Goal: Transaction & Acquisition: Purchase product/service

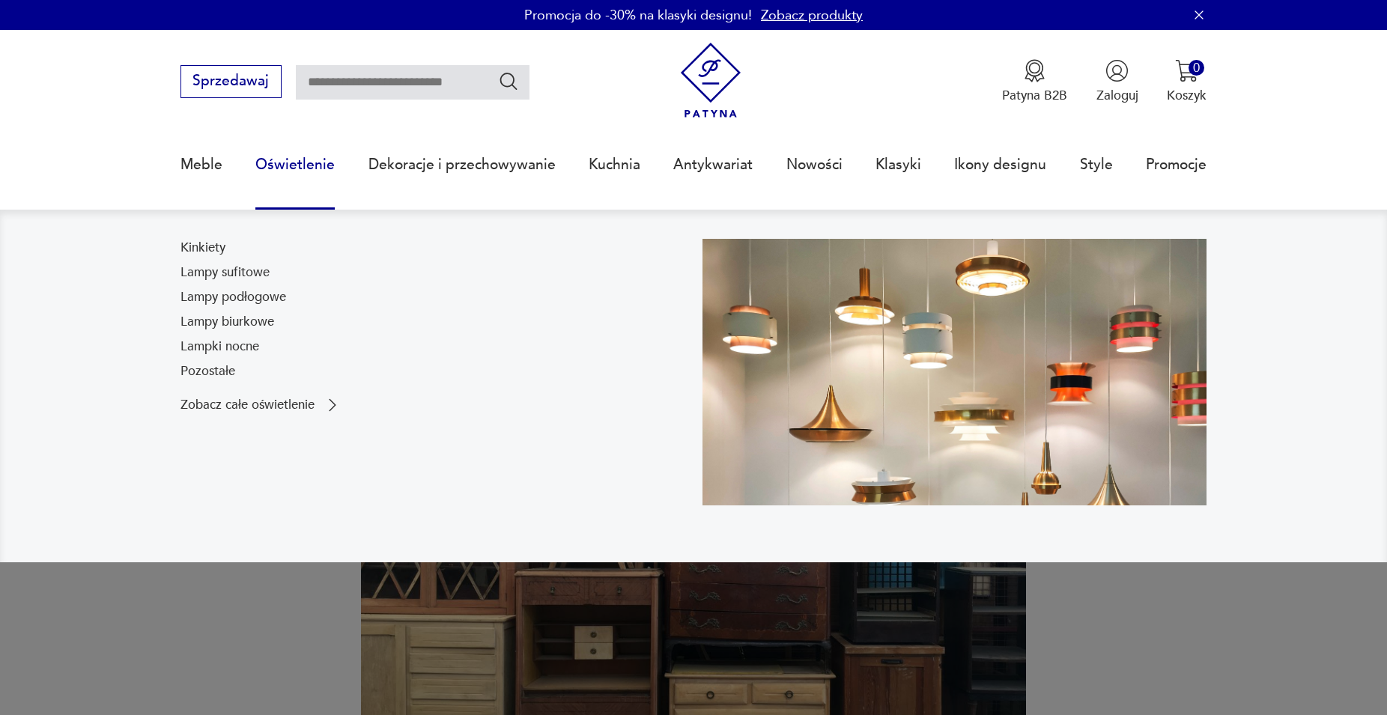
click at [298, 167] on link "Oświetlenie" at bounding box center [294, 164] width 79 height 69
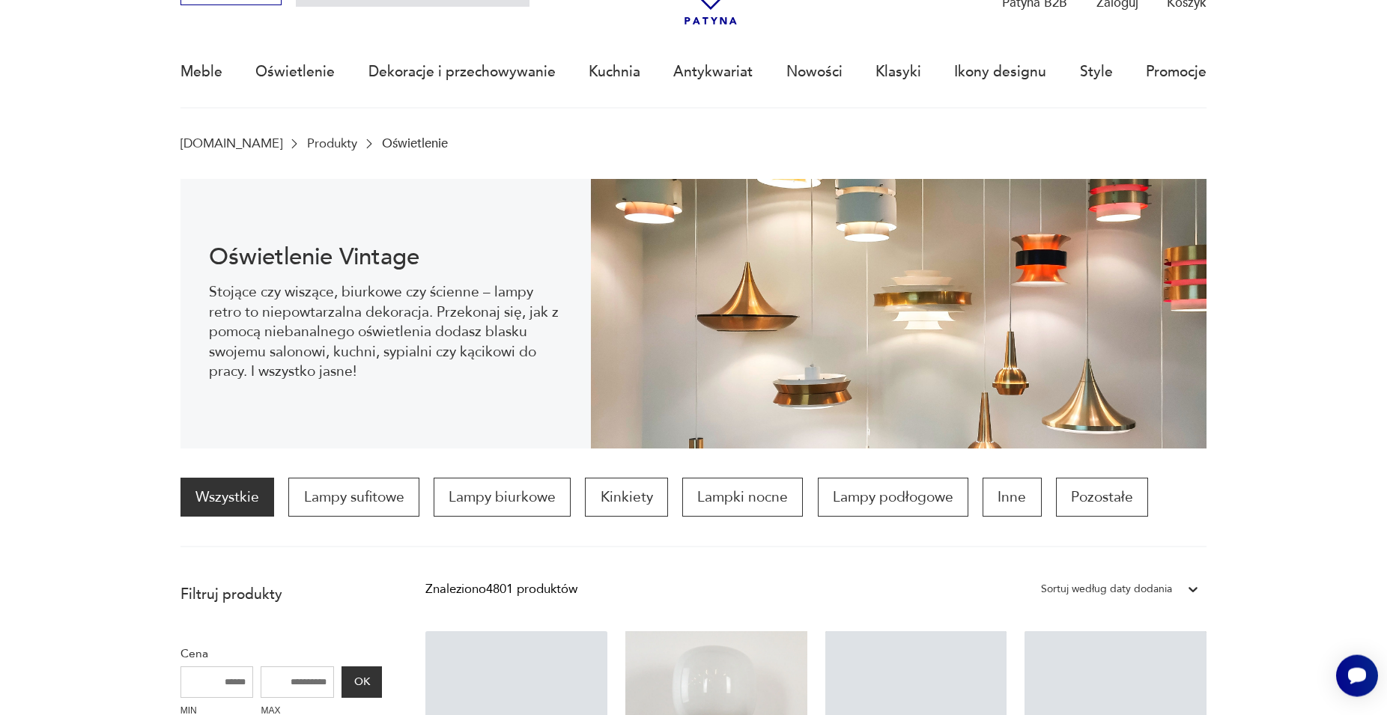
scroll to position [124, 0]
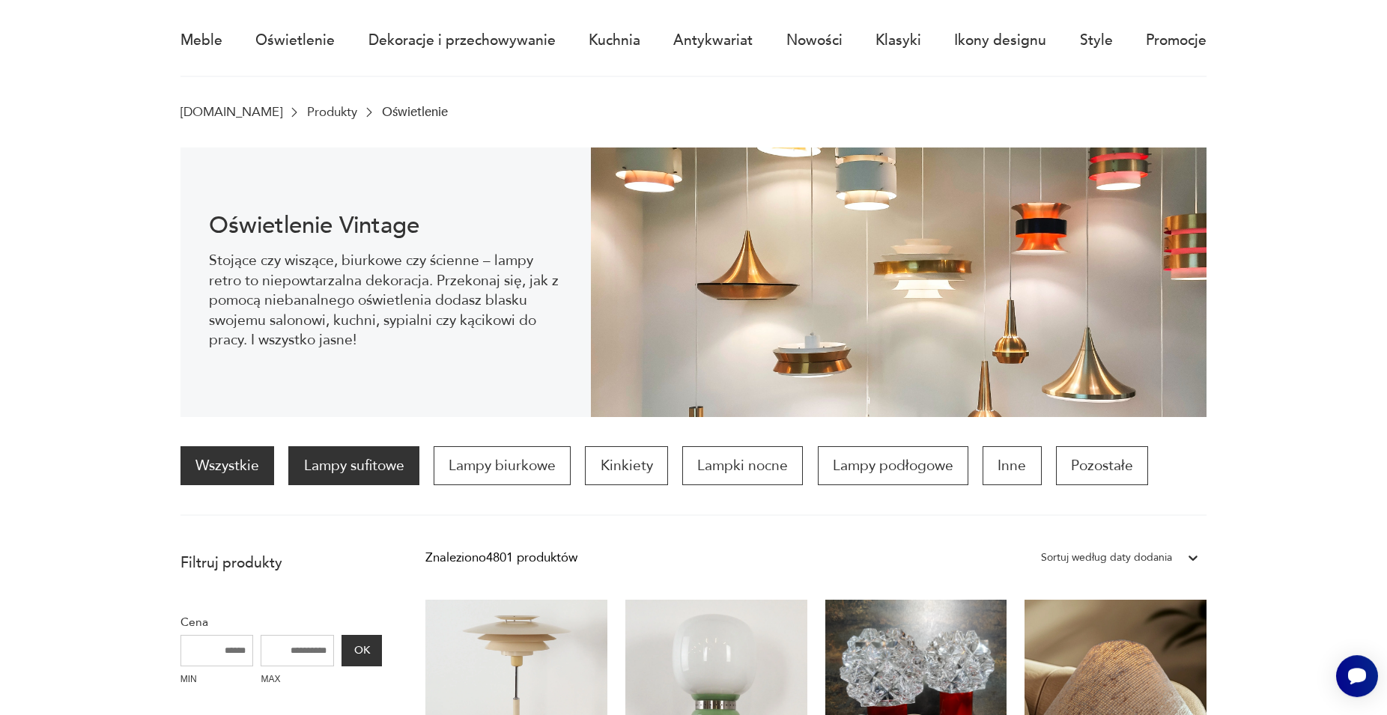
click at [357, 464] on div "Wszystkie Lampy sufitowe Lampy biurkowe Kinkiety Lampki nocne Lampy podłogowe I…" at bounding box center [694, 482] width 1027 height 70
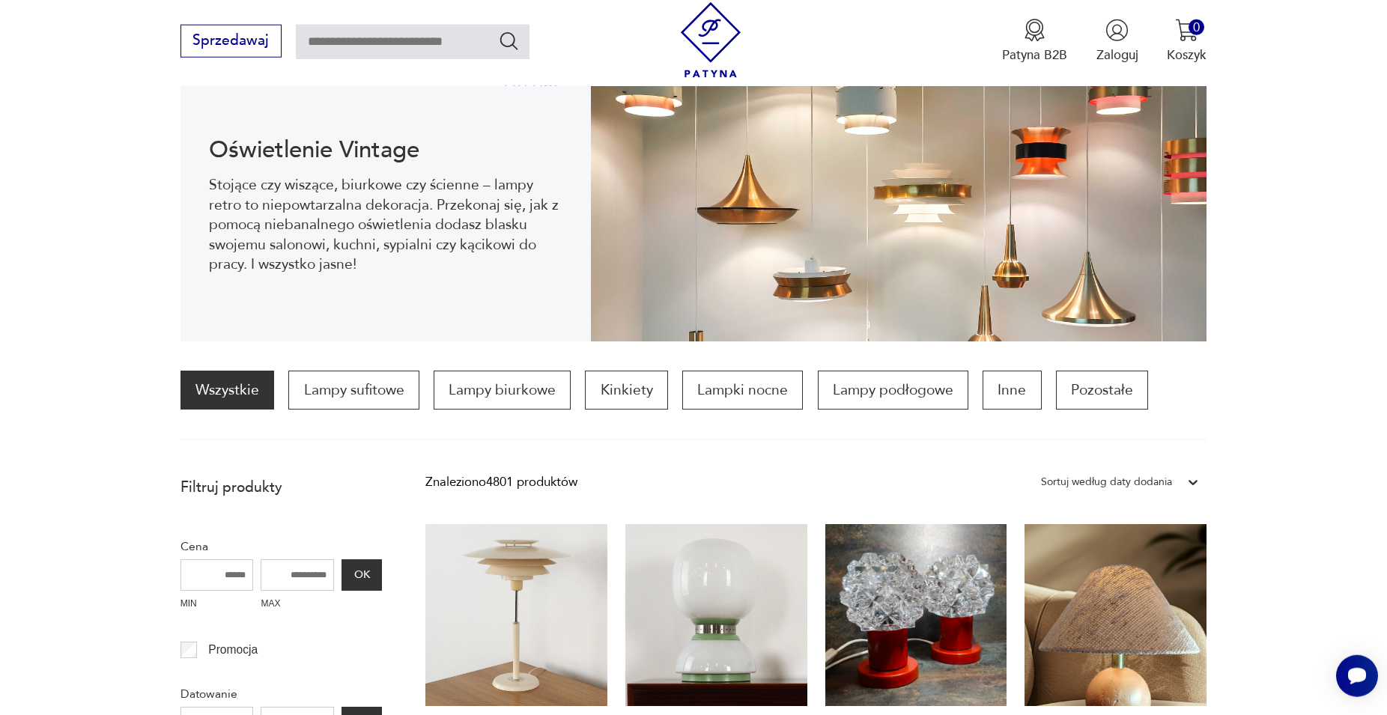
scroll to position [201, 0]
click at [359, 396] on p "Lampy sufitowe" at bounding box center [353, 389] width 130 height 39
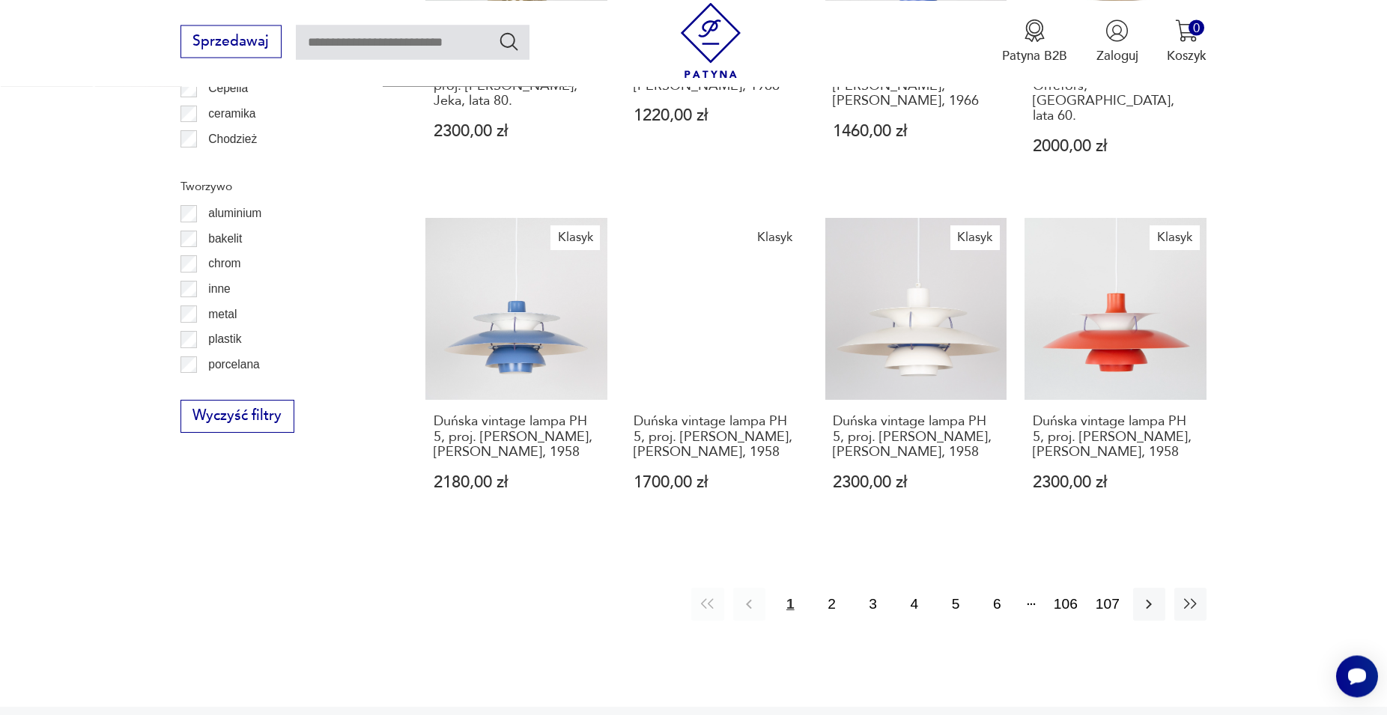
scroll to position [47, 0]
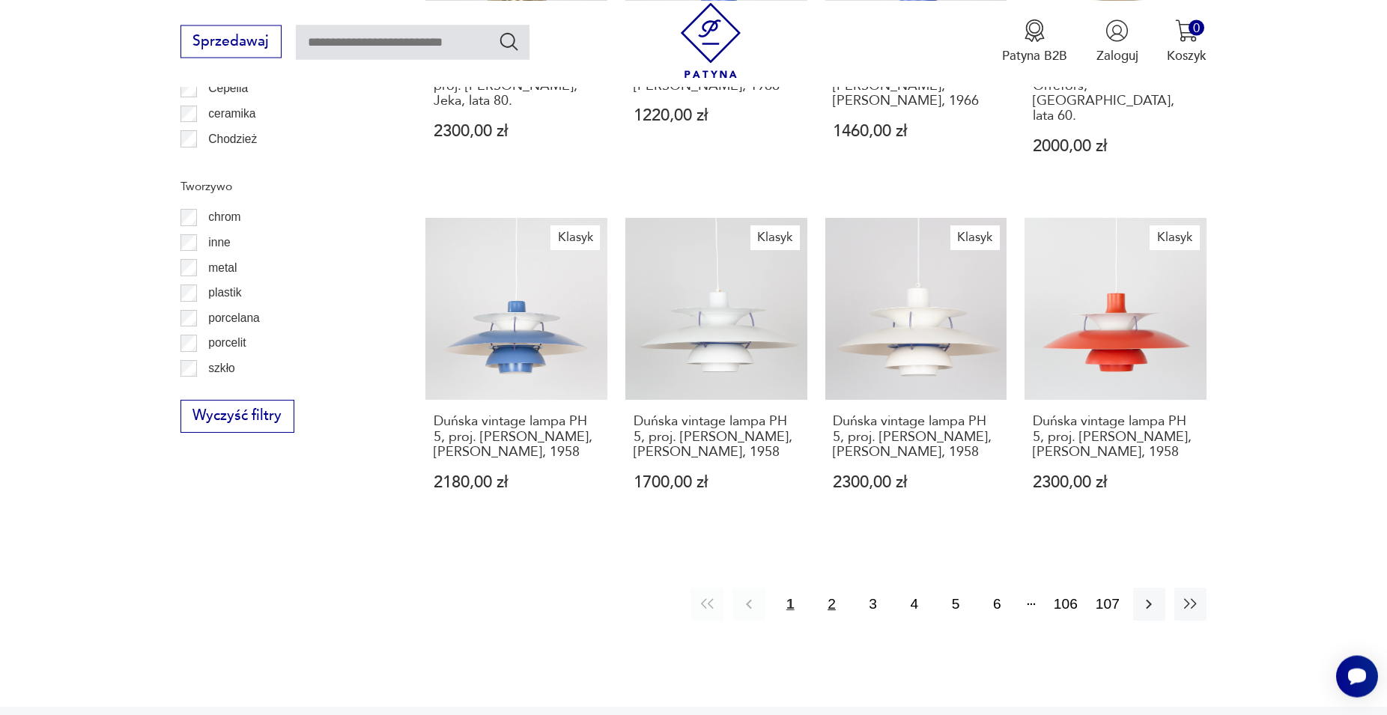
click at [835, 588] on button "2" at bounding box center [832, 604] width 32 height 32
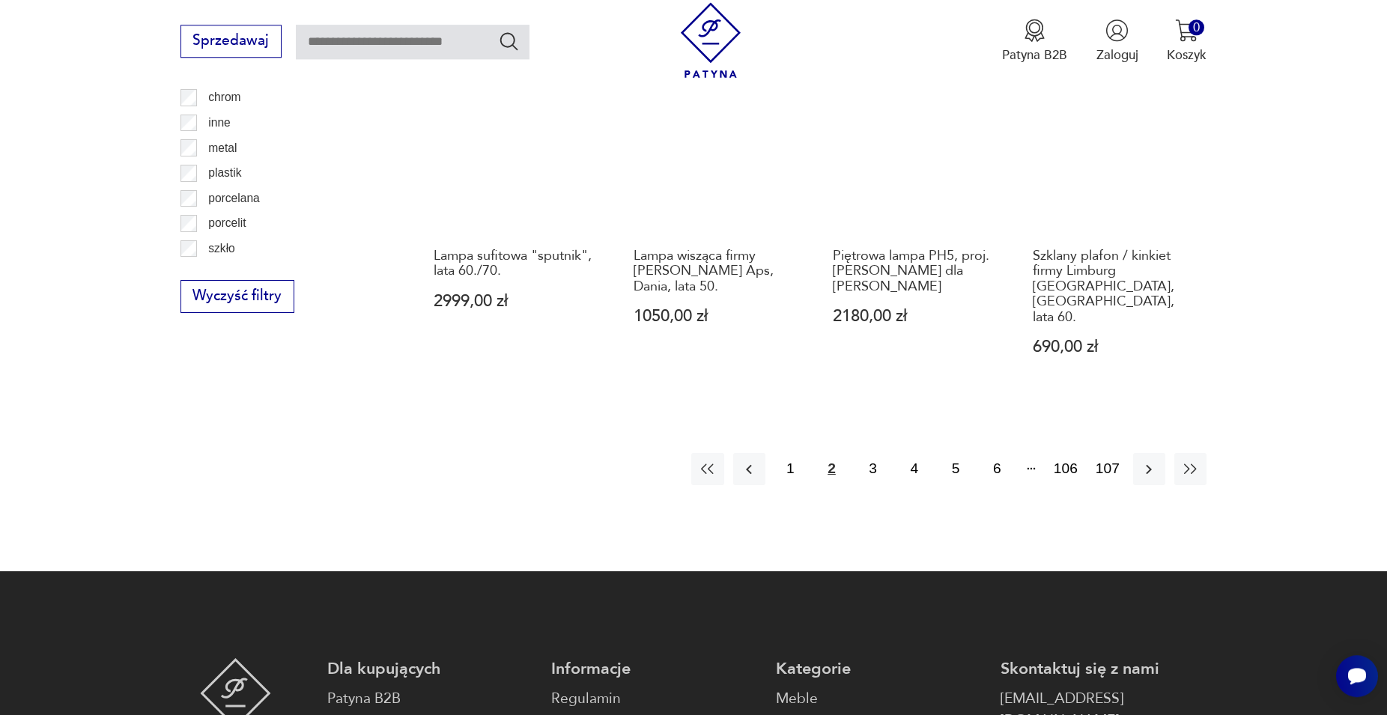
scroll to position [1744, 0]
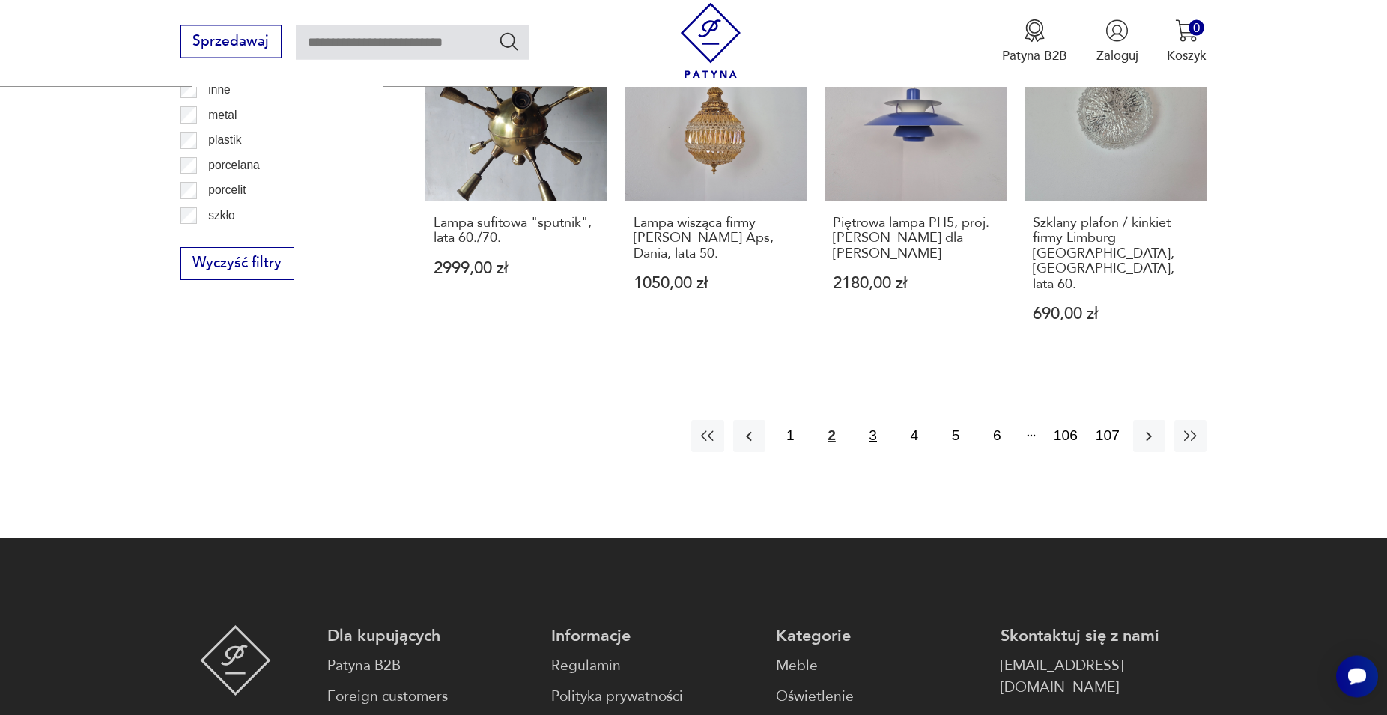
click at [873, 420] on button "3" at bounding box center [873, 436] width 32 height 32
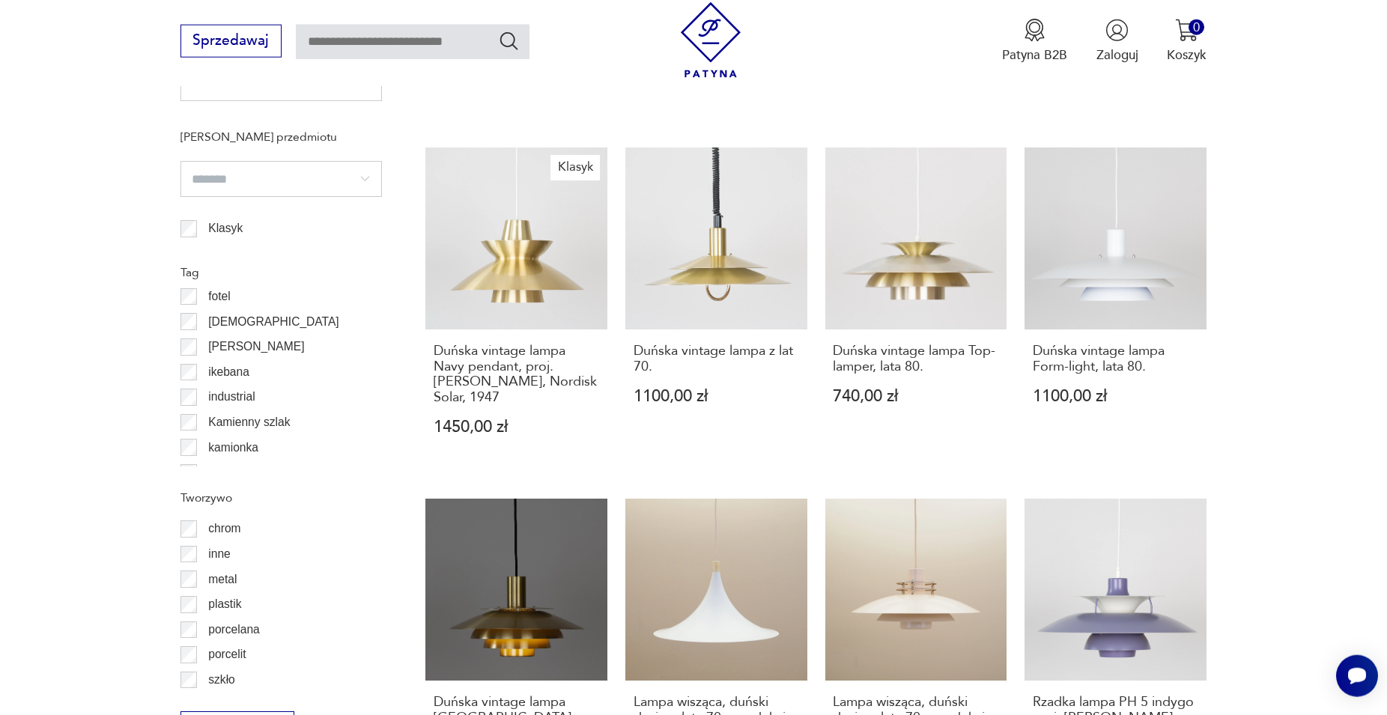
scroll to position [1286, 0]
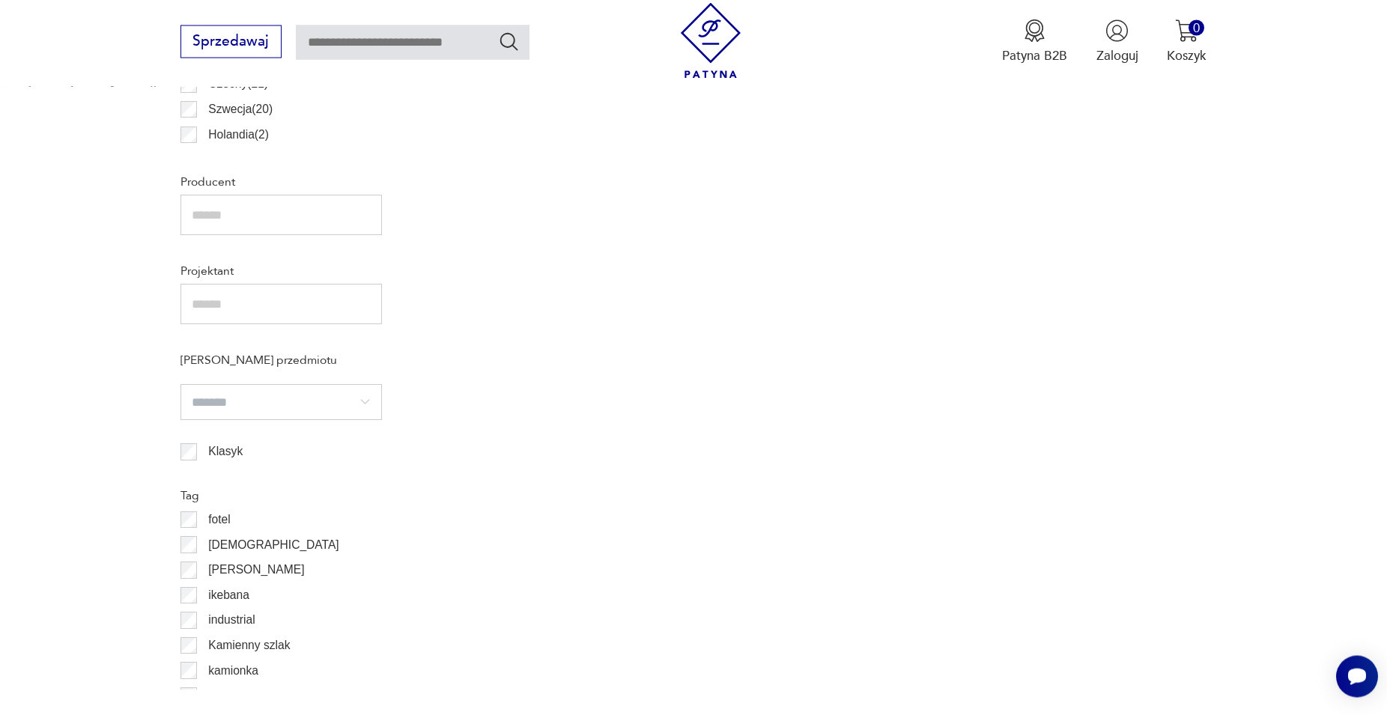
scroll to position [1286, 0]
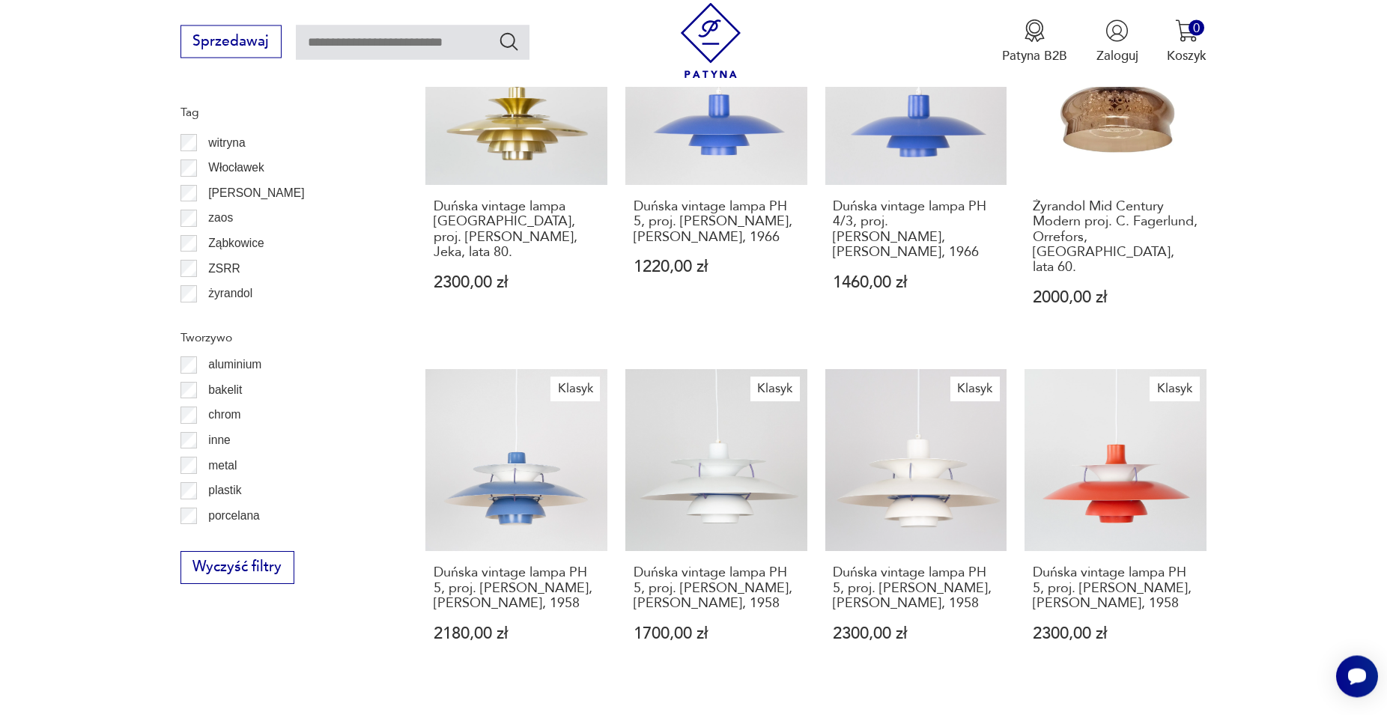
click at [402, 405] on section "Filtruj produkty Cena MIN MAX OK Promocja Datowanie OK Kraj pochodzenia Dania (…" at bounding box center [693, 43] width 1387 height 1629
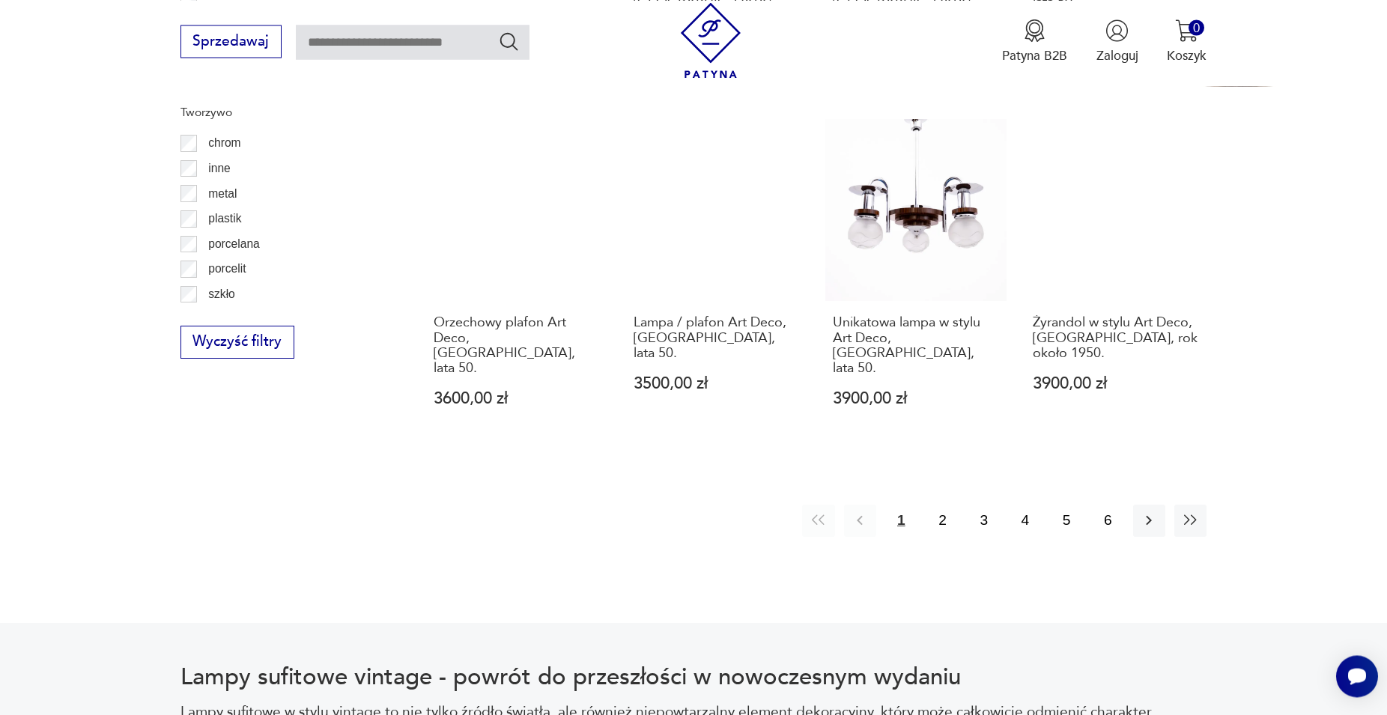
scroll to position [1668, 0]
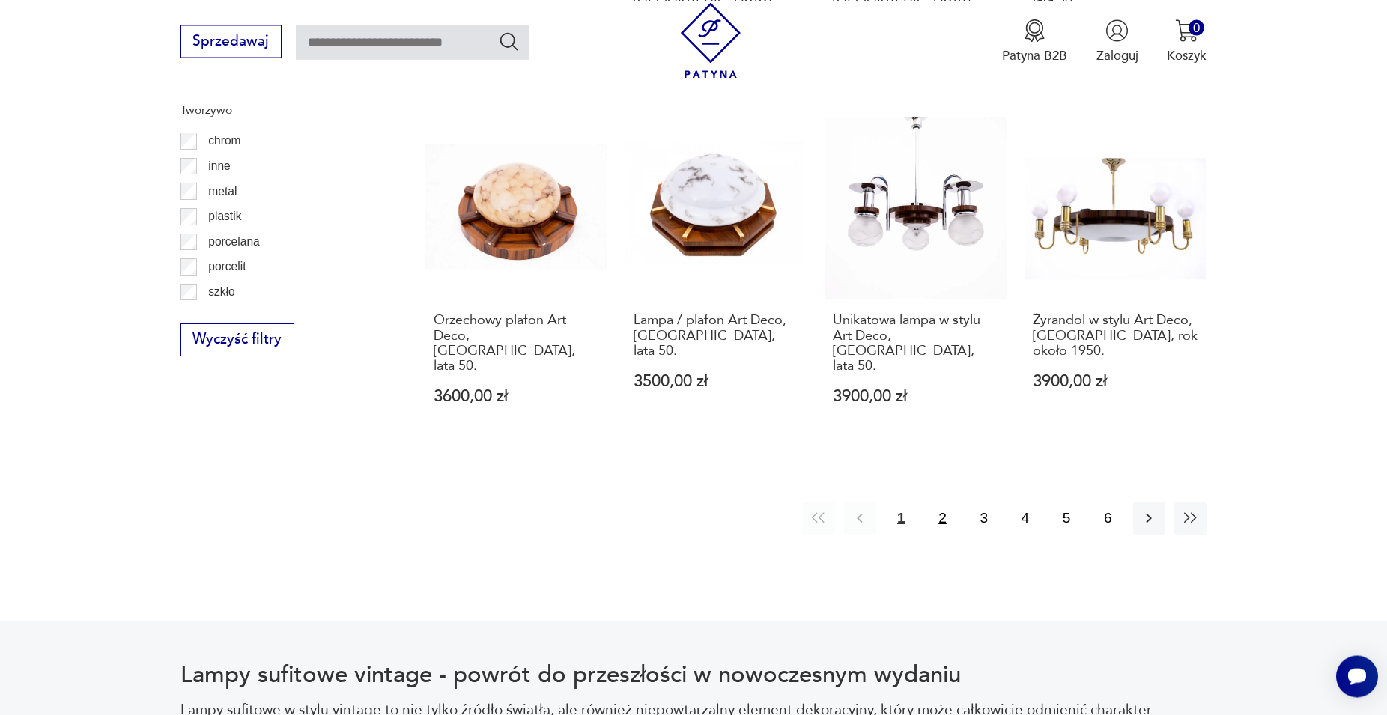
click at [943, 503] on button "2" at bounding box center [943, 519] width 32 height 32
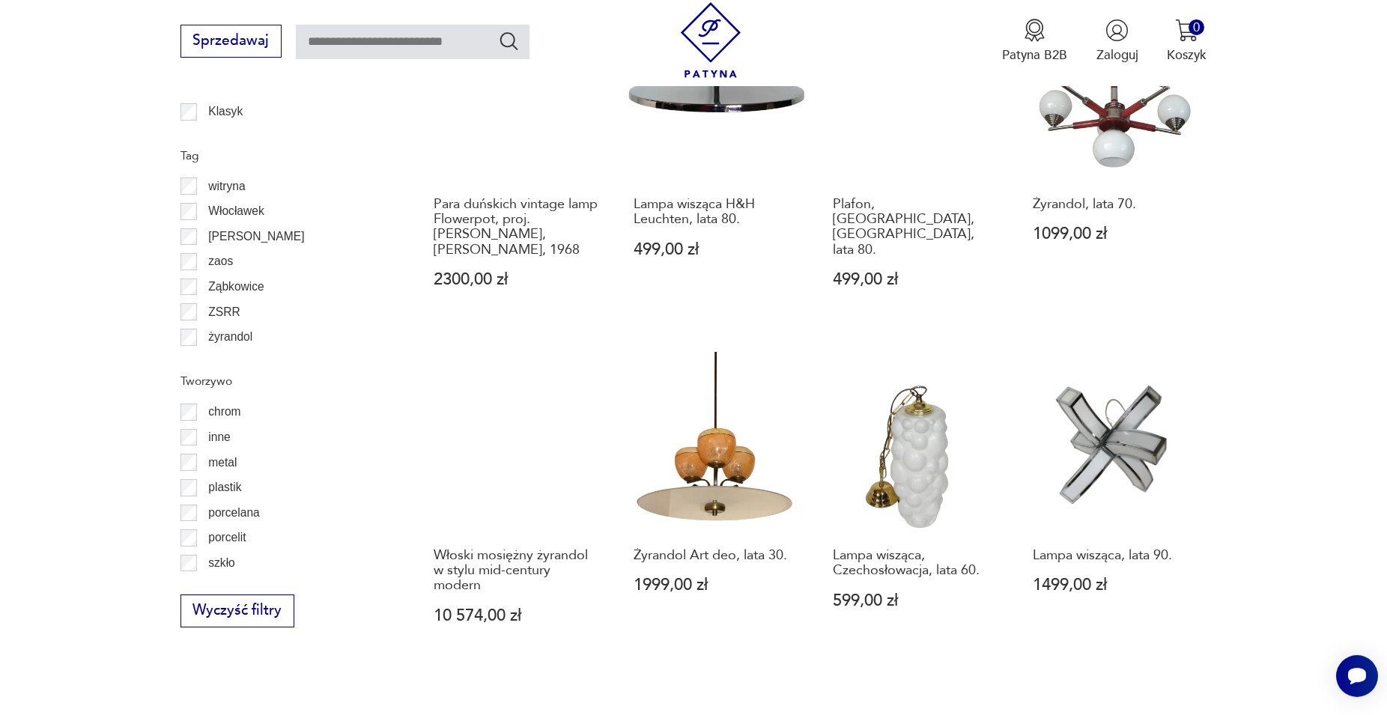
scroll to position [1515, 0]
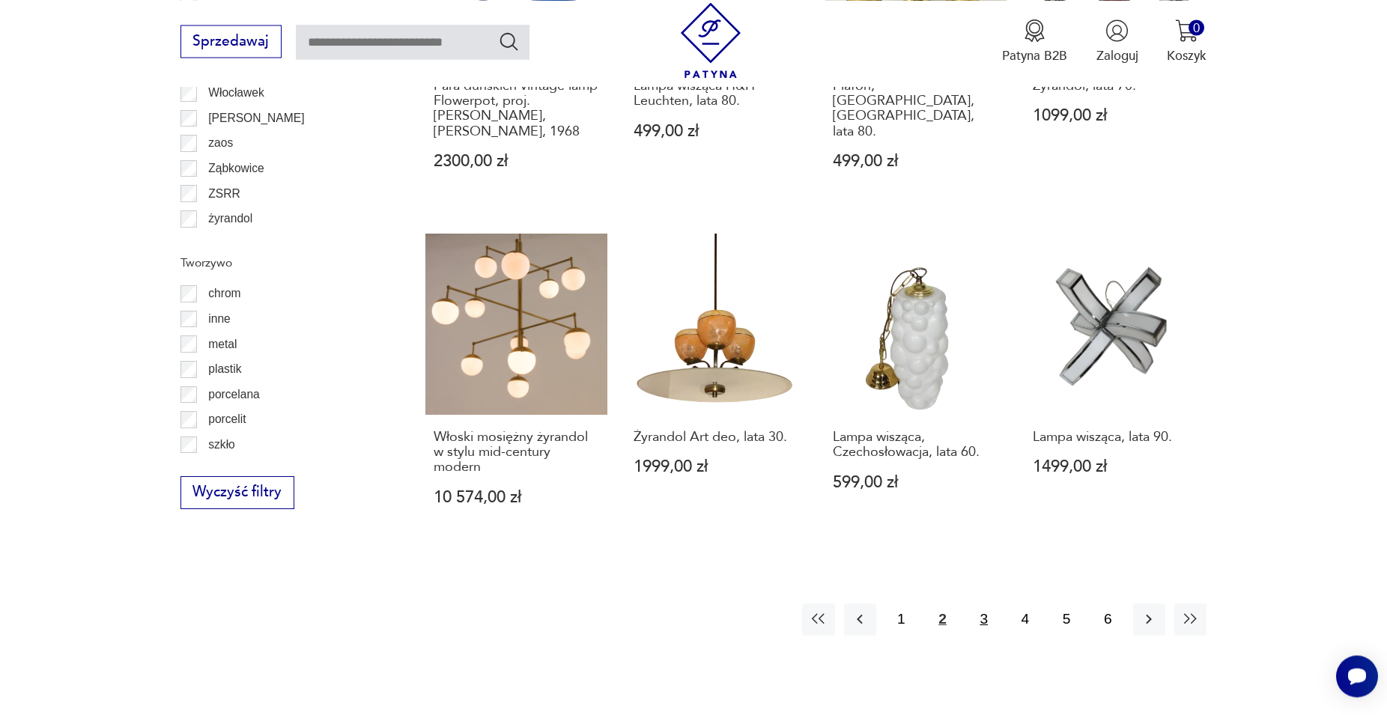
click at [987, 622] on button "3" at bounding box center [984, 620] width 32 height 32
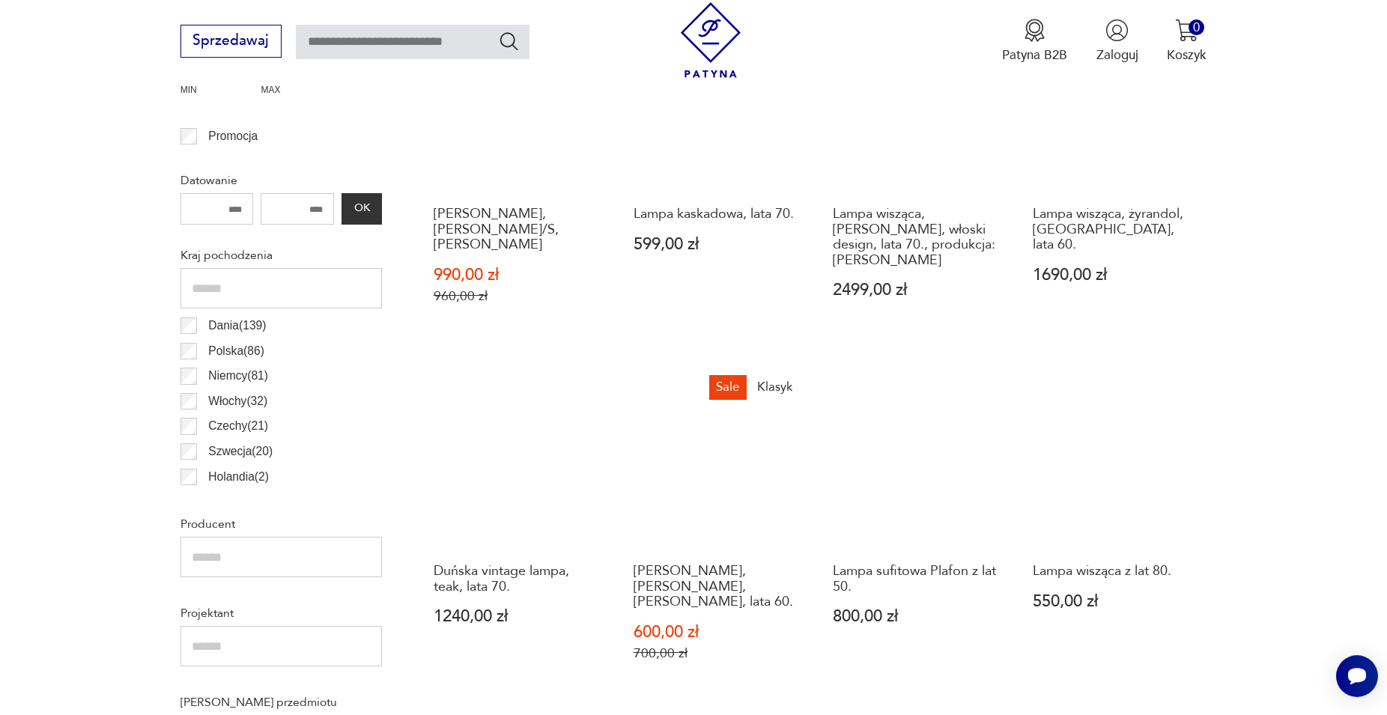
scroll to position [673, 0]
